Goal: Information Seeking & Learning: Learn about a topic

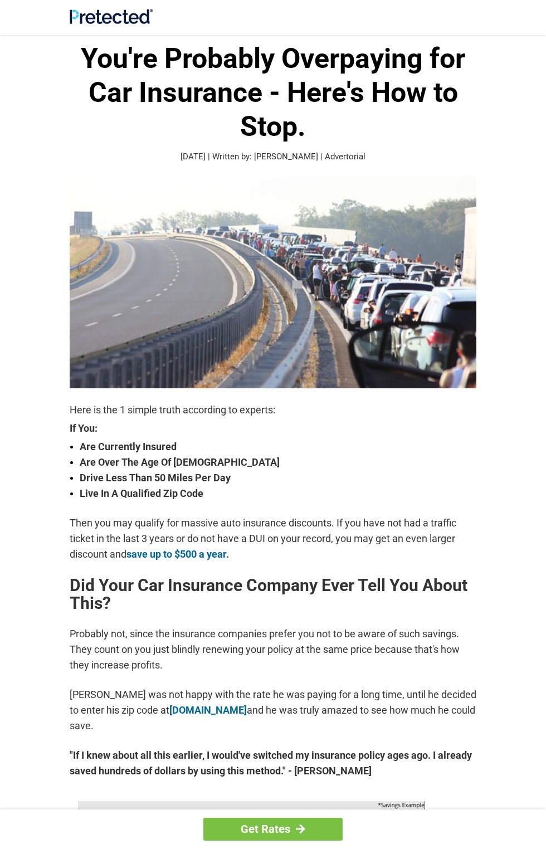
click at [293, 276] on img at bounding box center [273, 282] width 407 height 211
click at [355, 294] on img at bounding box center [273, 282] width 407 height 211
click at [159, 148] on div "You're Probably Overpaying for Car Insurance - Here's How to Stop. [DATE] | Wri…" at bounding box center [273, 102] width 407 height 121
click at [390, 364] on img at bounding box center [273, 282] width 407 height 211
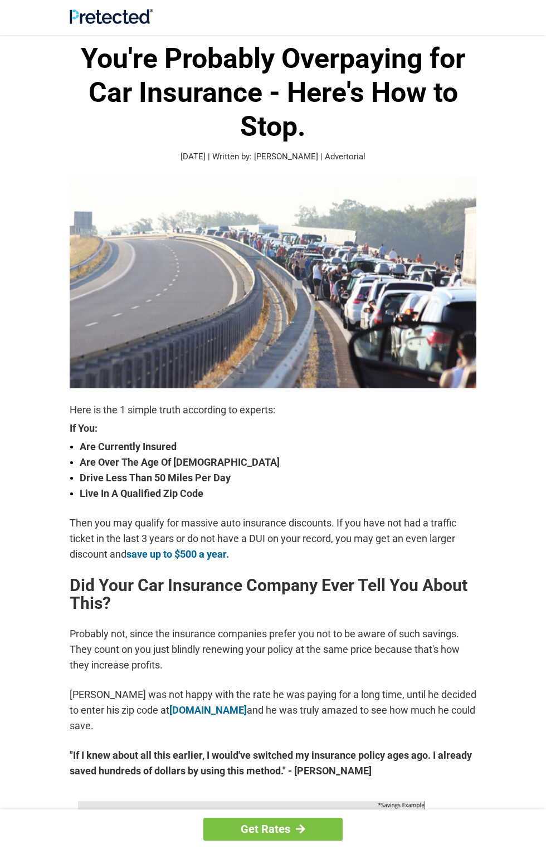
click at [282, 231] on img at bounding box center [273, 282] width 407 height 211
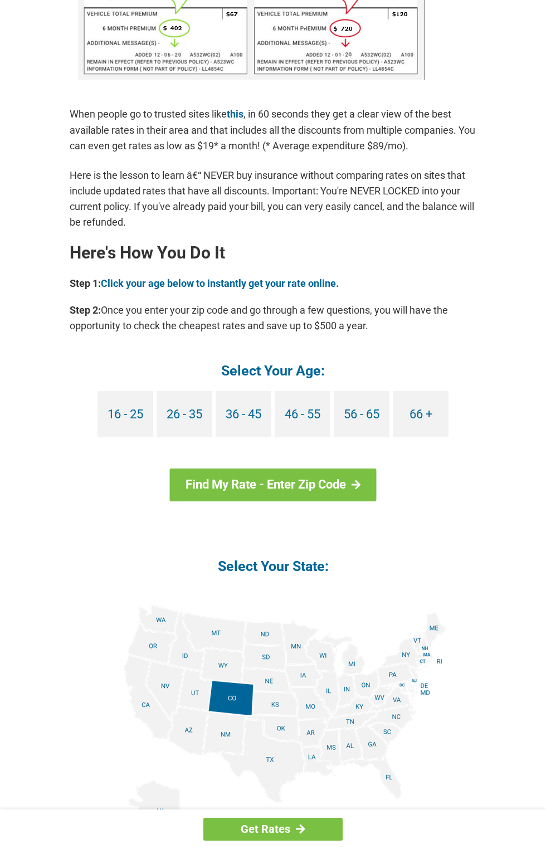
scroll to position [888, 0]
